Goal: Find specific page/section: Find specific page/section

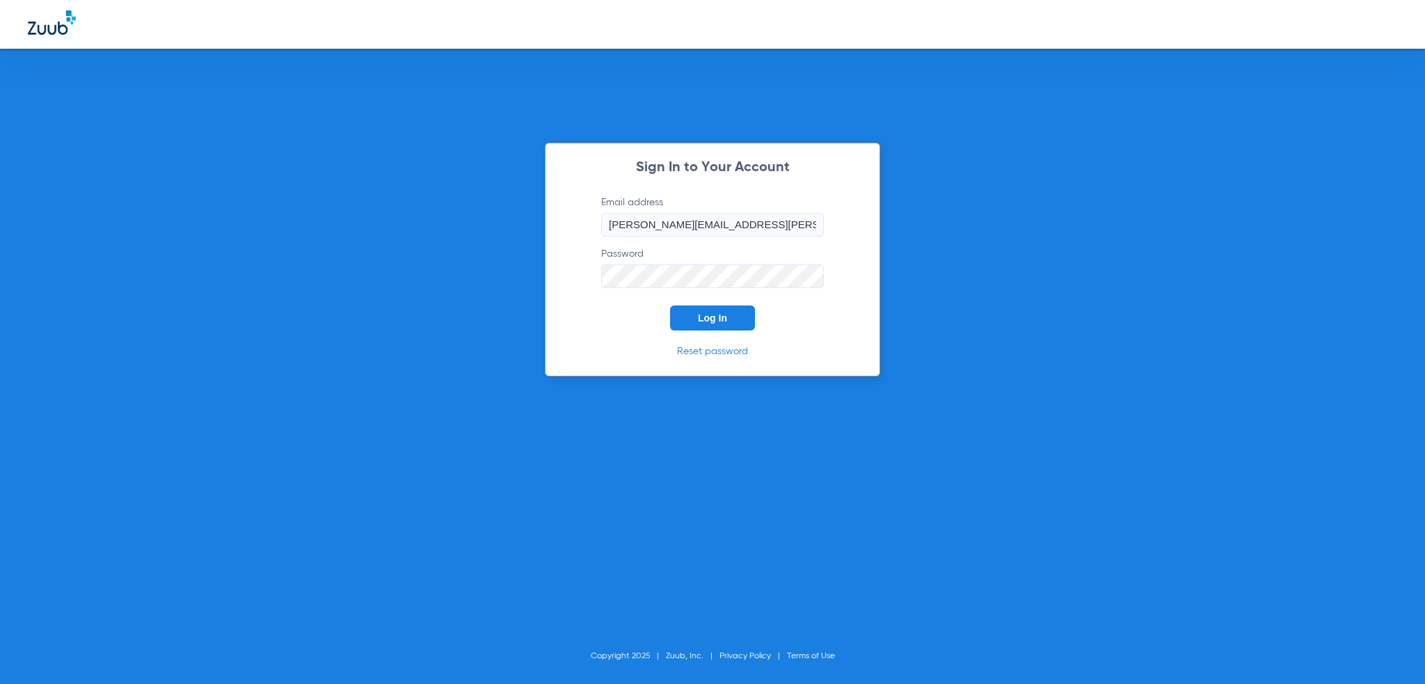
click at [696, 325] on button "Log In" at bounding box center [712, 318] width 85 height 25
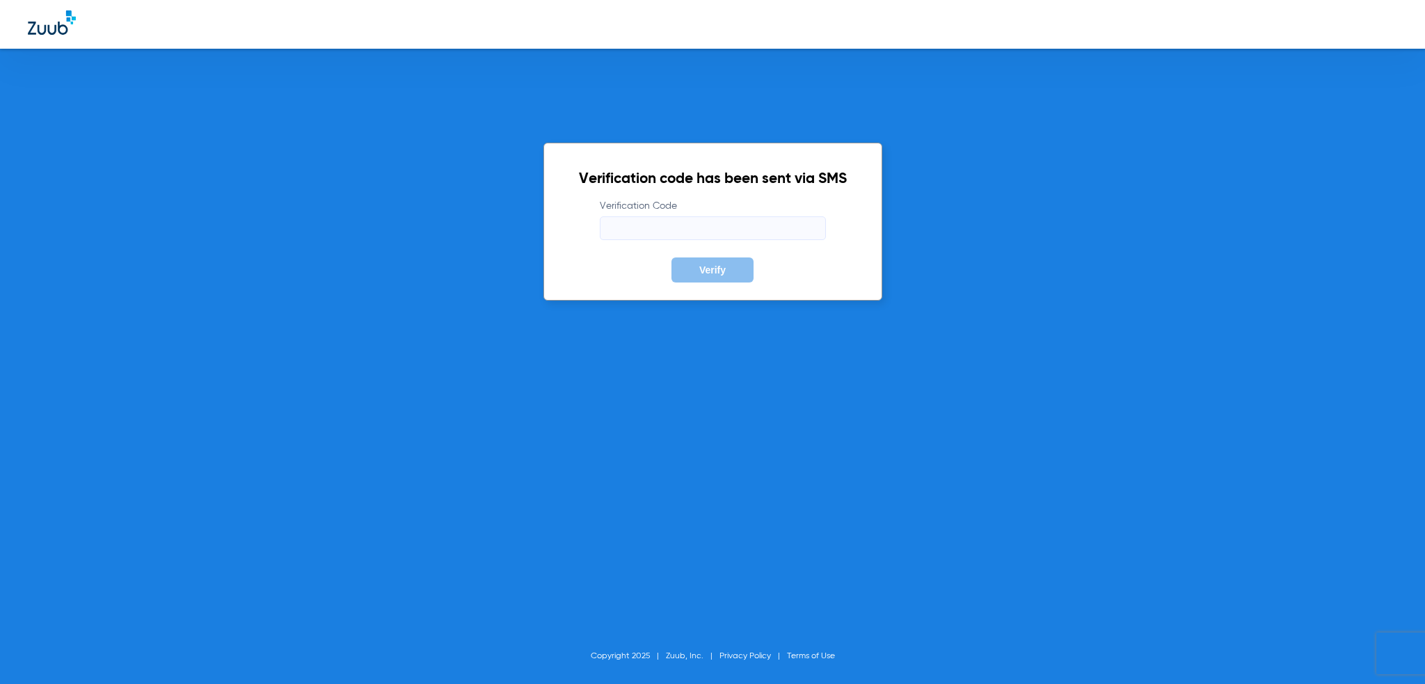
click at [750, 228] on input "Verification Code" at bounding box center [713, 228] width 226 height 24
type input "234556"
click at [702, 264] on span "Verify" at bounding box center [712, 269] width 26 height 11
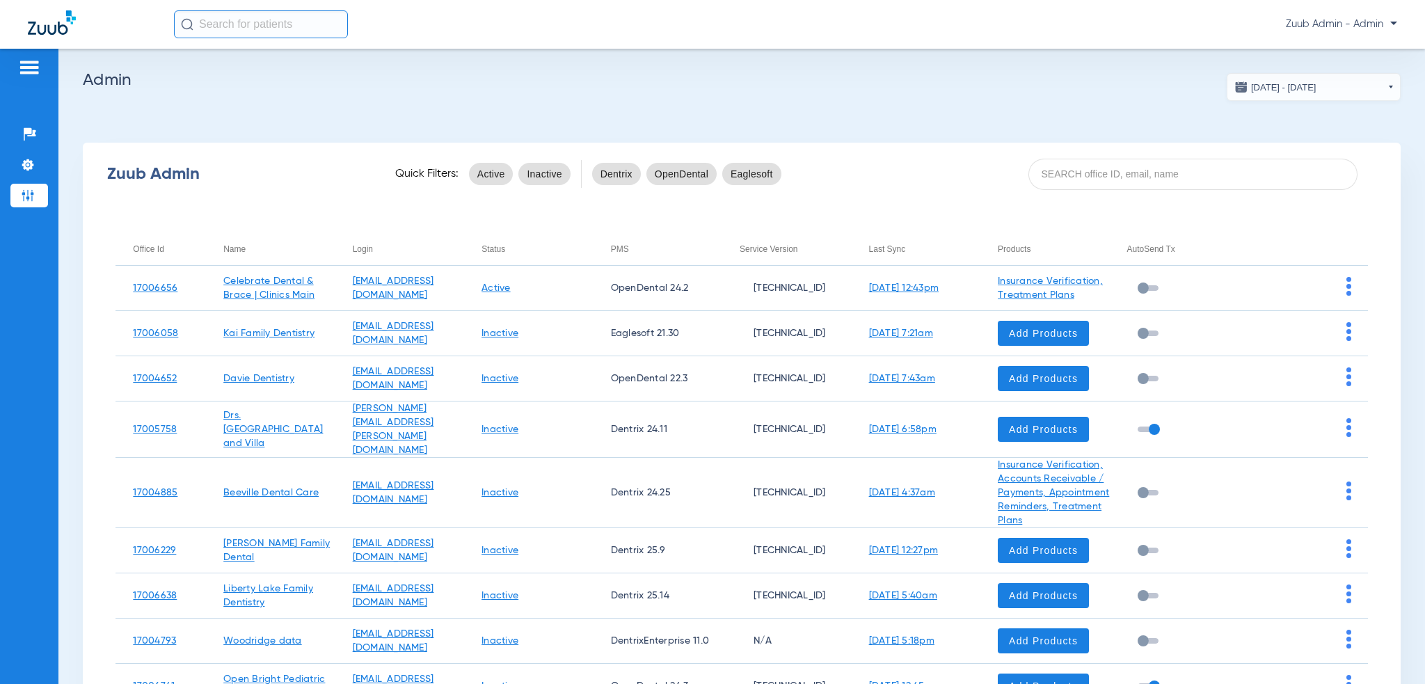
drag, startPoint x: 1105, startPoint y: 205, endPoint x: 1109, endPoint y: 189, distance: 16.5
click at [1106, 203] on div "Zuub Admin Quick Filters: Active Inactive Dentrix OpenDental Eaglesoft Office I…" at bounding box center [742, 482] width 1318 height 679
drag, startPoint x: 1111, startPoint y: 182, endPoint x: 1148, endPoint y: 189, distance: 38.1
click at [1111, 182] on input at bounding box center [1194, 174] width 330 height 31
paste input "17005184"
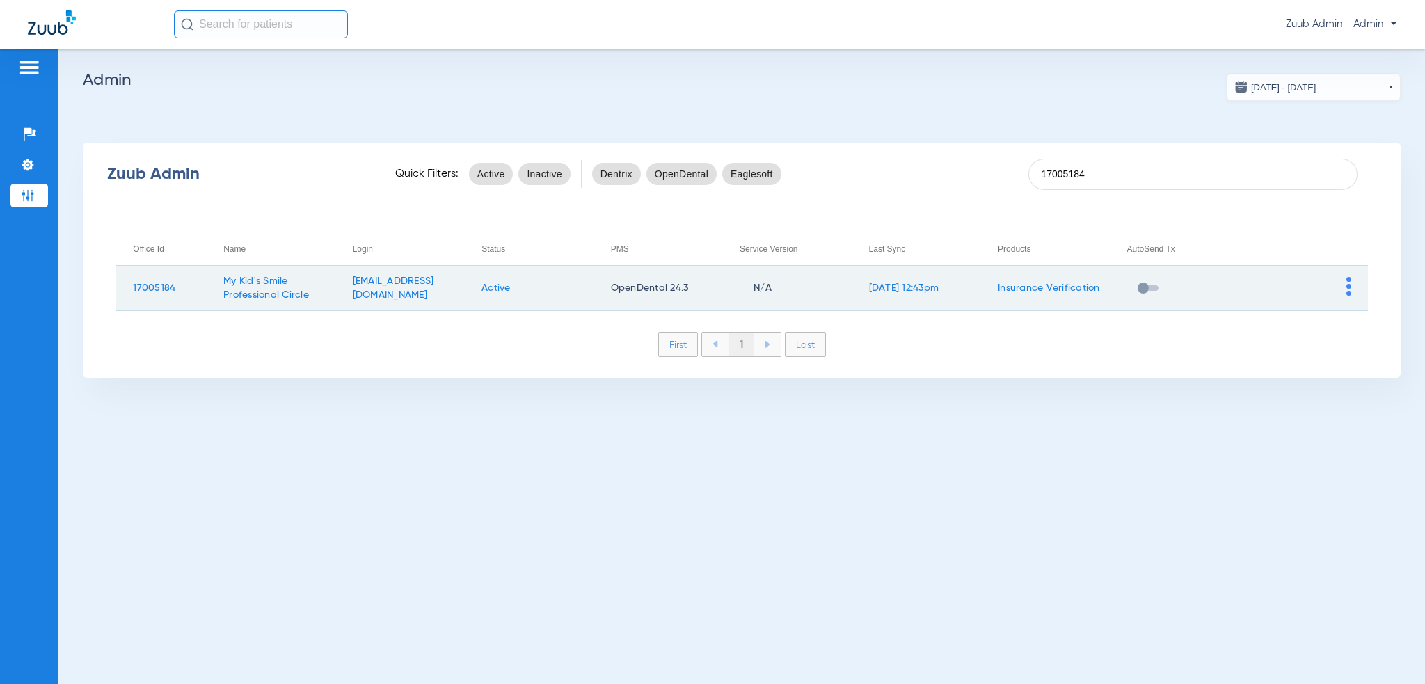
type input "17005184"
click at [1350, 285] on img at bounding box center [1349, 286] width 5 height 19
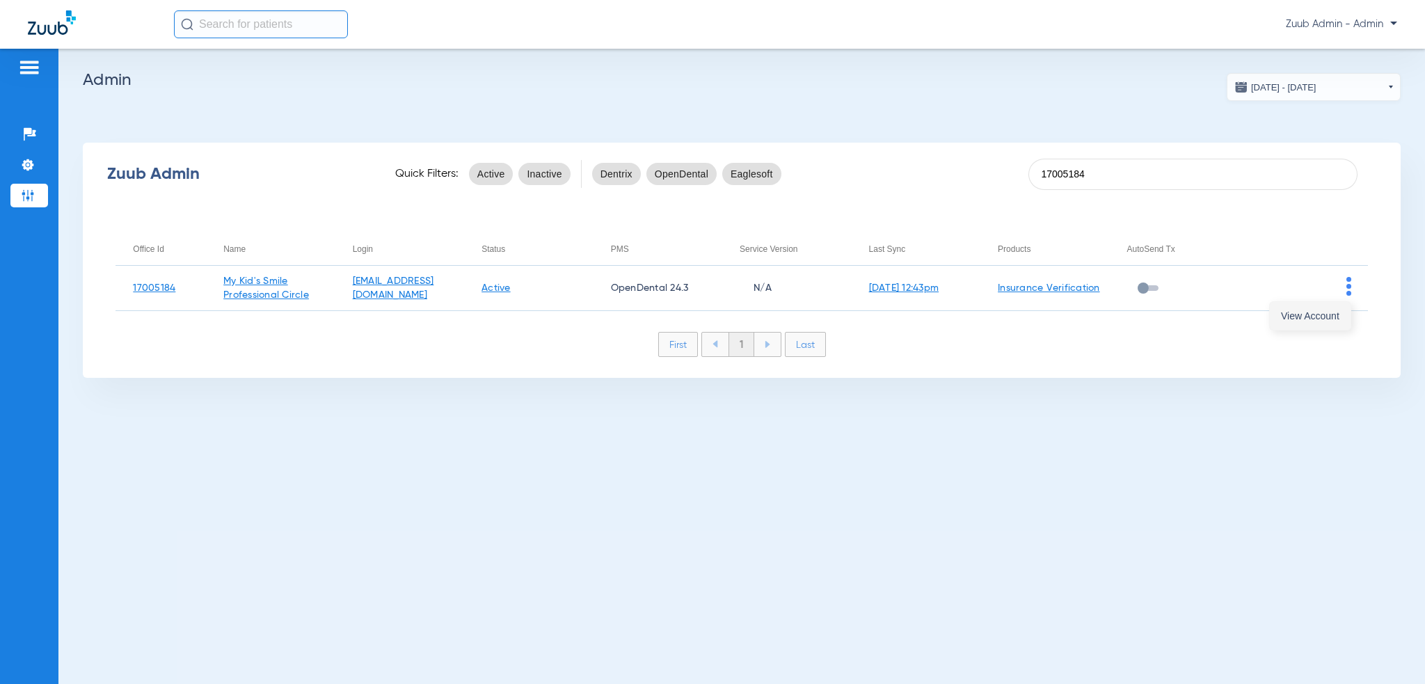
click at [1334, 317] on span "View Account" at bounding box center [1310, 316] width 58 height 10
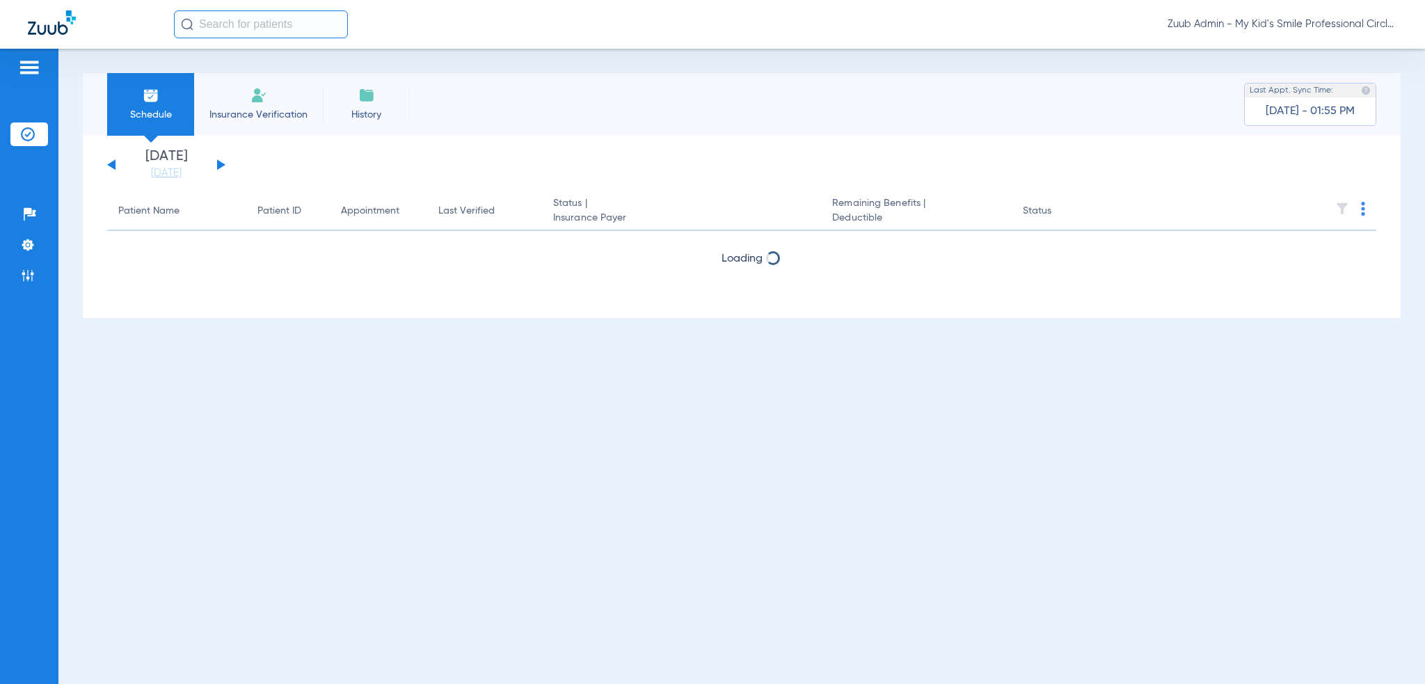
click at [219, 23] on input "text" at bounding box center [261, 24] width 174 height 28
paste input "223432613"
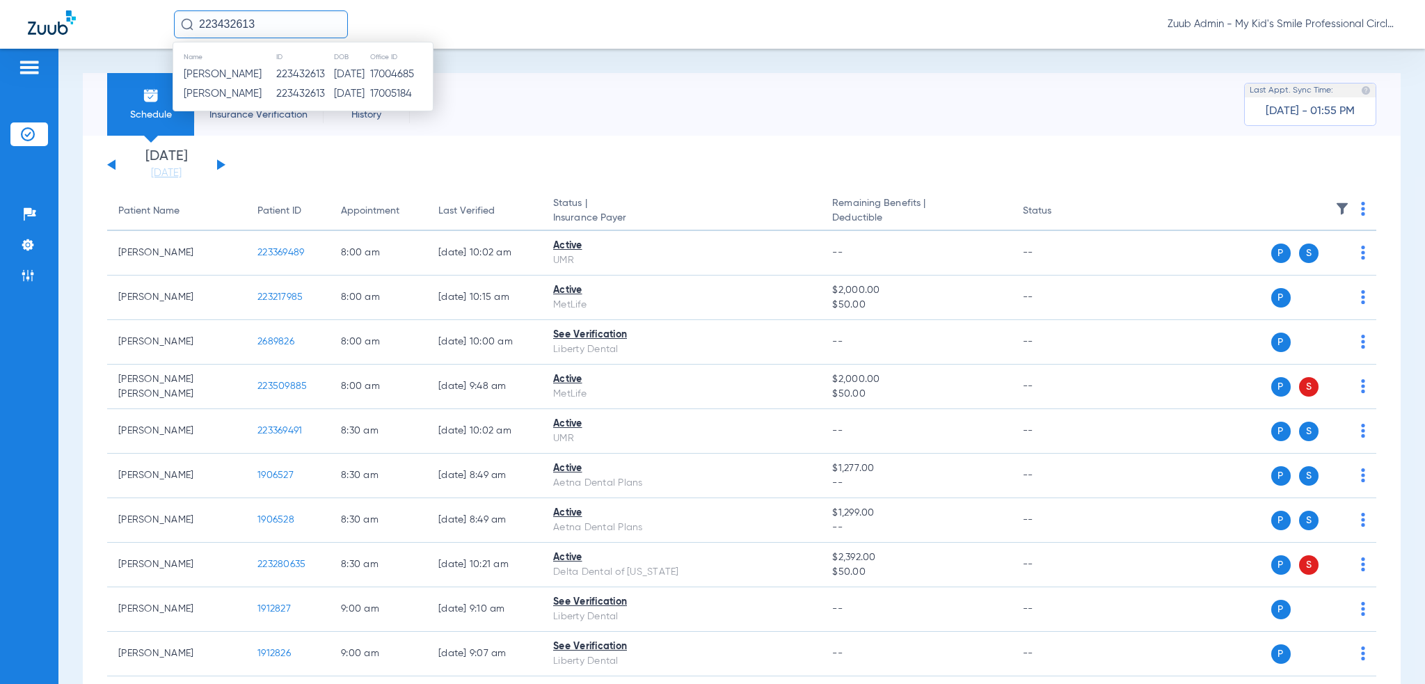
type input "223432613"
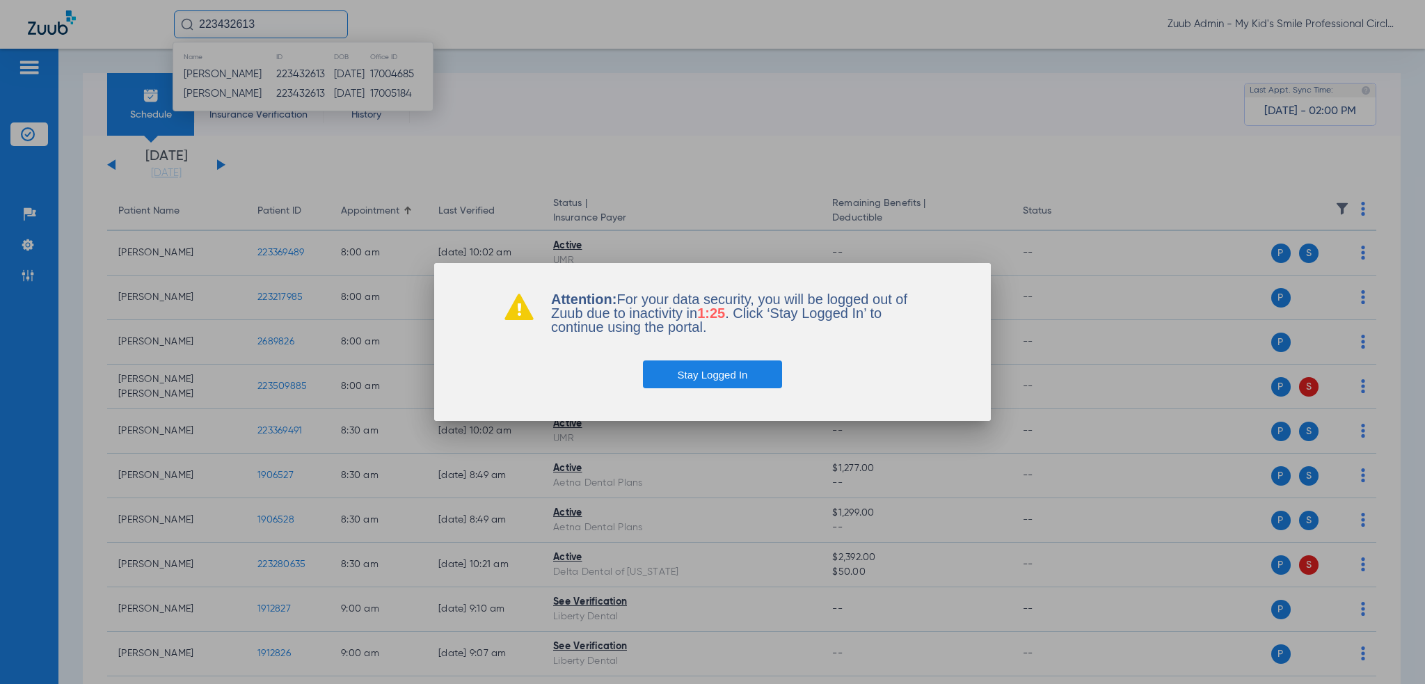
click at [748, 367] on button "Stay Logged In" at bounding box center [713, 374] width 140 height 28
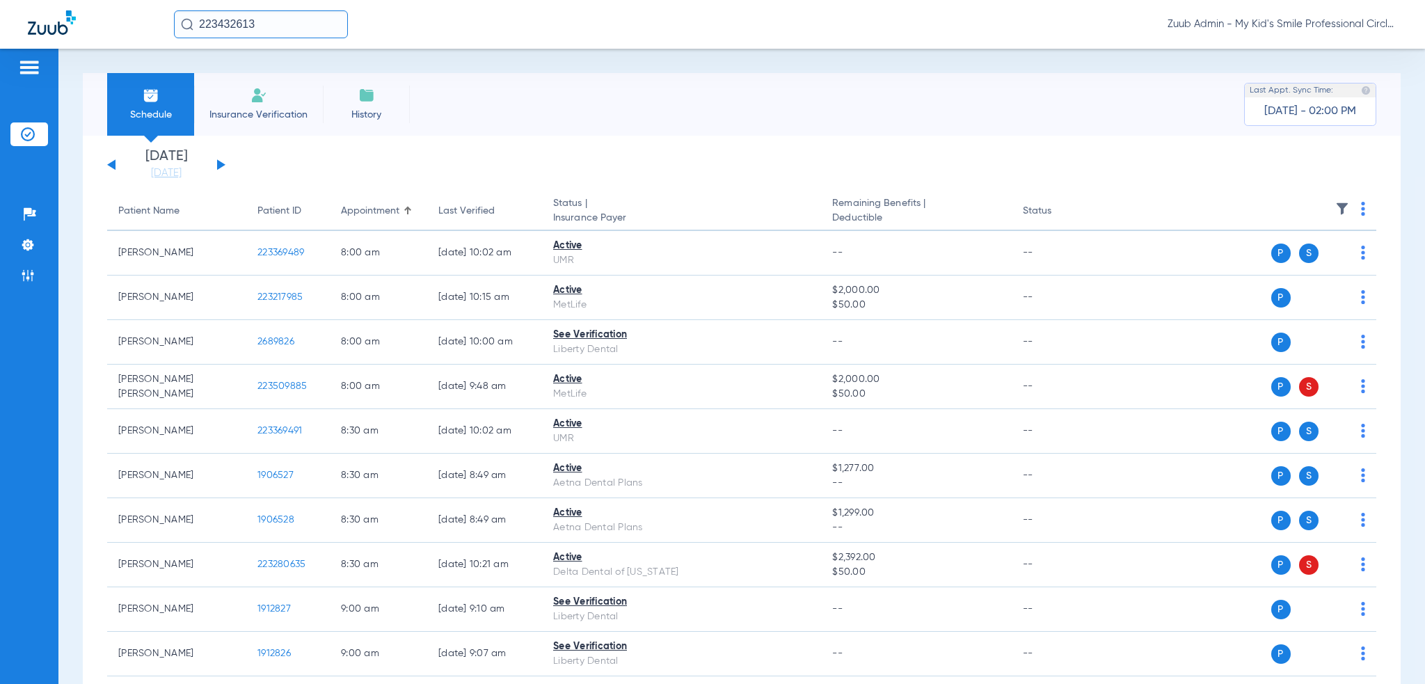
click at [743, 376] on button "Stay Logged In" at bounding box center [713, 374] width 140 height 28
